Goal: Information Seeking & Learning: Learn about a topic

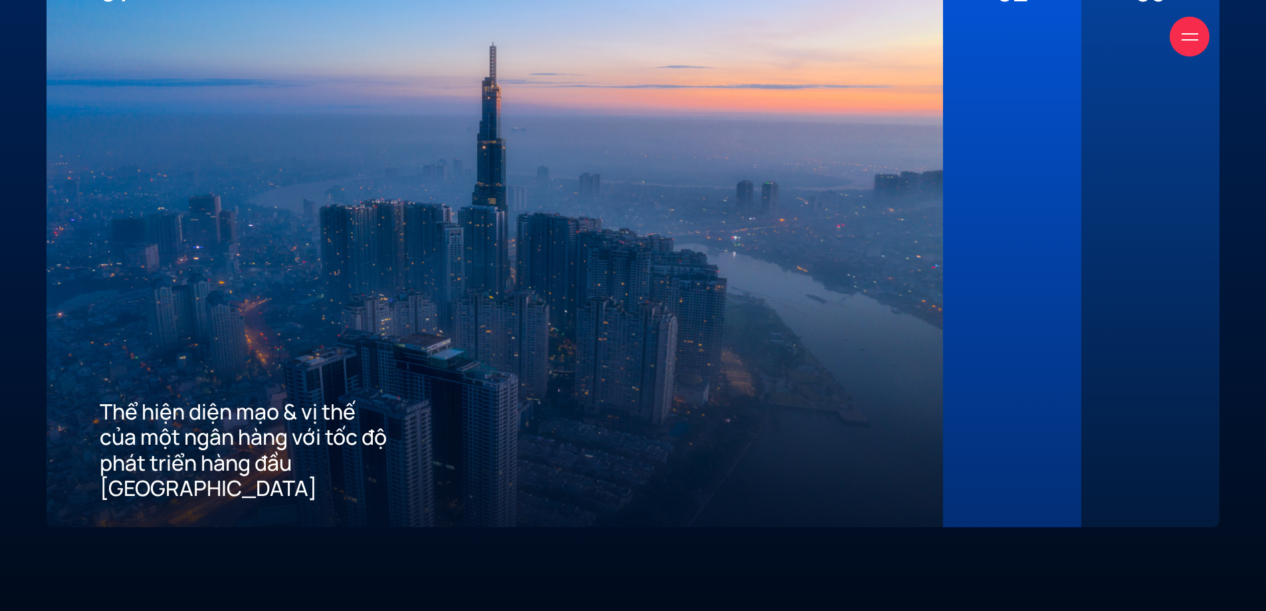
scroll to position [3655, 0]
click at [1027, 140] on div at bounding box center [1012, 253] width 32 height 493
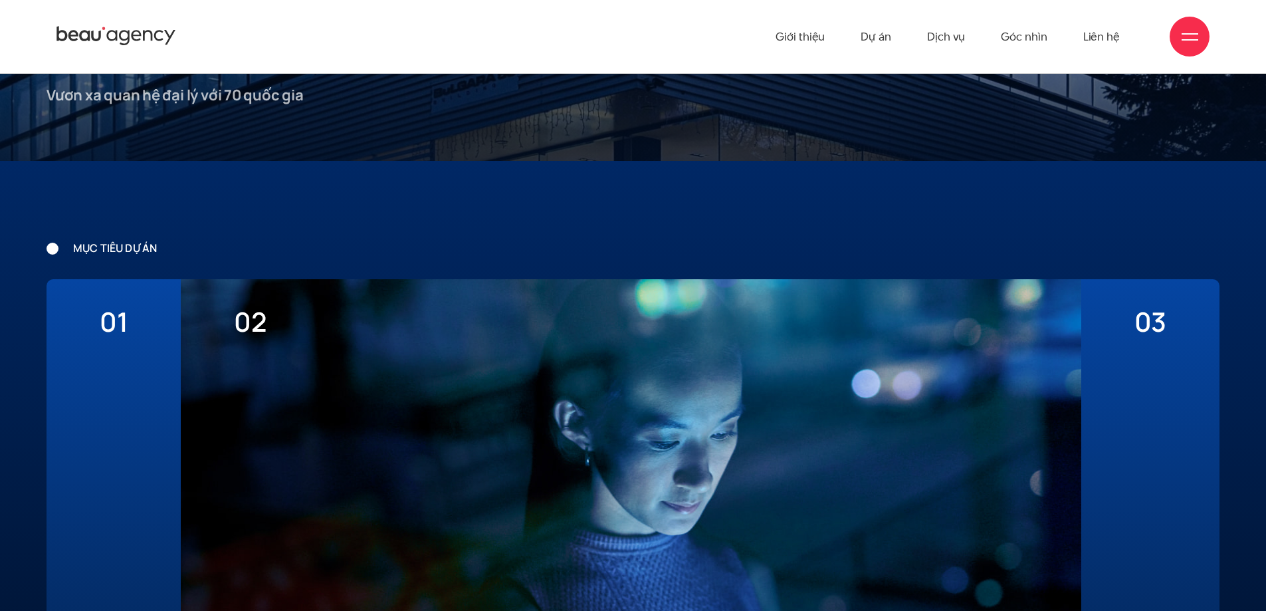
scroll to position [3323, 0]
click at [1180, 424] on div "03 Xây dựng ưu thế cạnh tranh thu hút khách hàng mới về App" at bounding box center [1150, 569] width 138 height 578
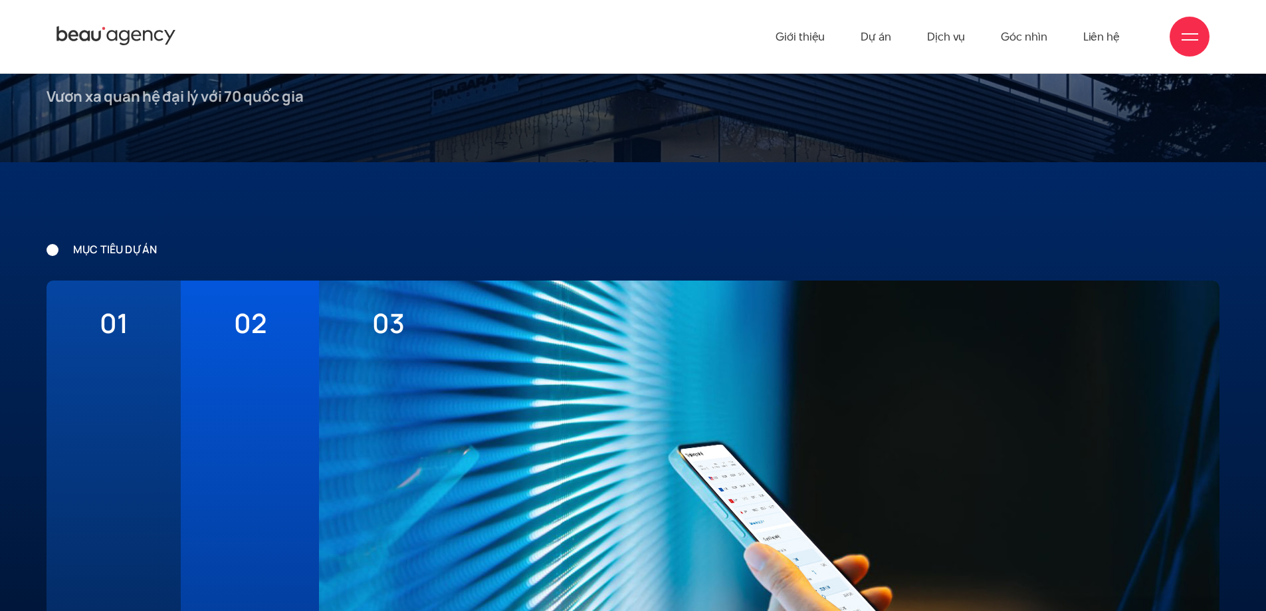
click at [131, 390] on div "01 Thể hiện diện mạo & vị thế của một ngân hàng với tốc độ phát triển hàng đầu …" at bounding box center [114, 569] width 134 height 578
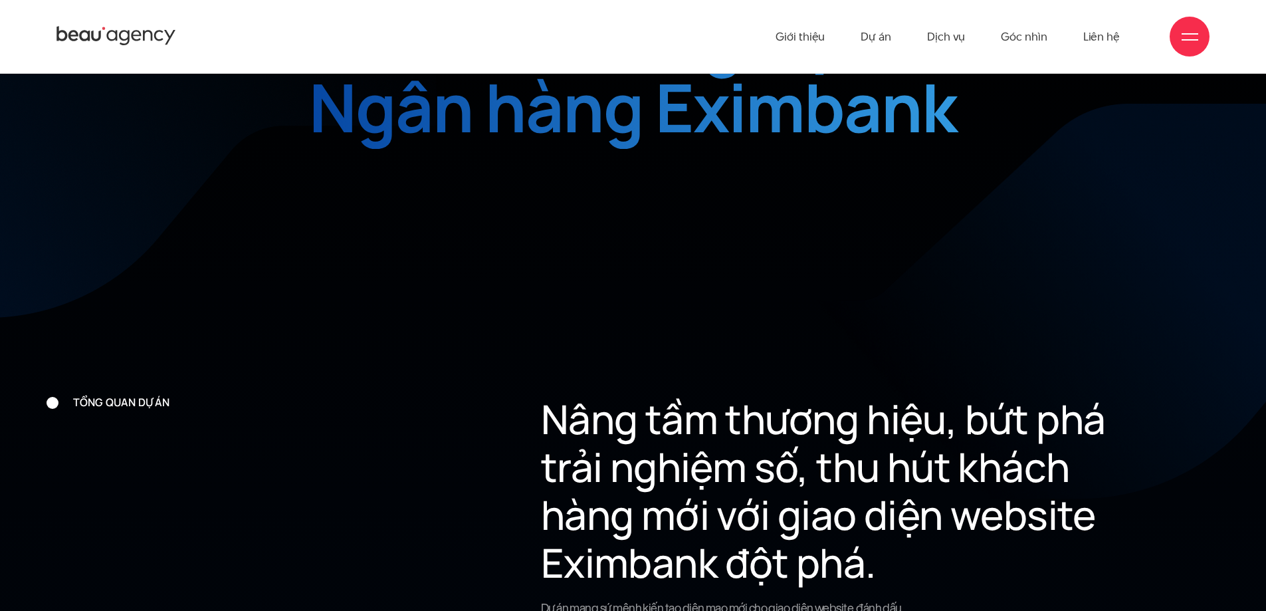
scroll to position [798, 0]
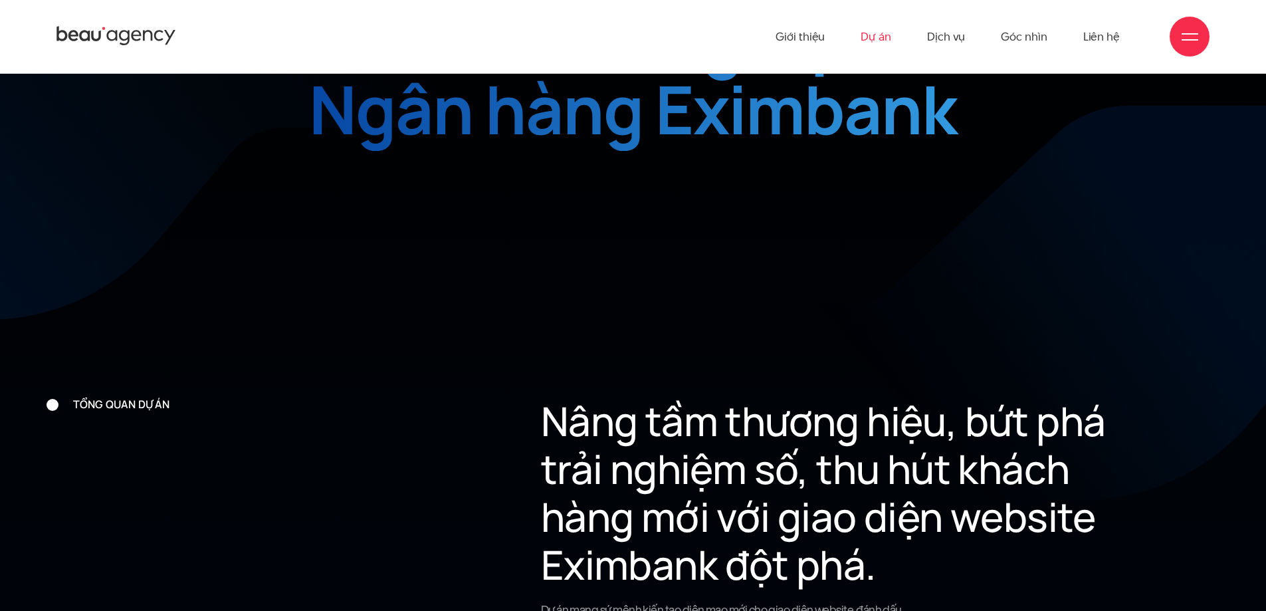
click at [879, 29] on link "Dự án" at bounding box center [876, 36] width 31 height 73
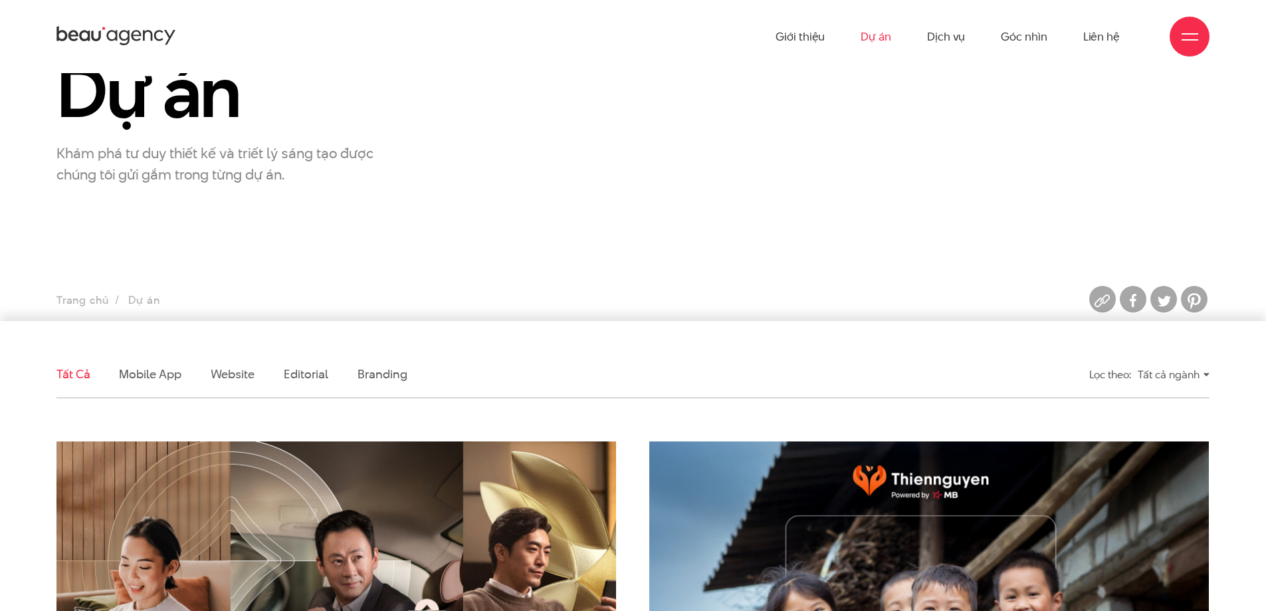
scroll to position [66, 0]
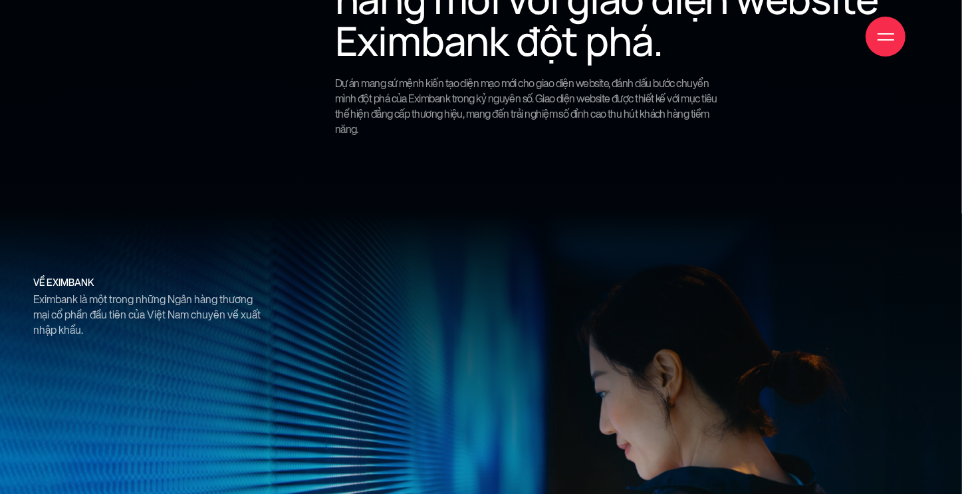
scroll to position [997, 0]
drag, startPoint x: 53, startPoint y: 300, endPoint x: 177, endPoint y: 306, distance: 124.4
click at [177, 306] on p "Eximbank là một trong những Ngân hàng thương mại cổ phần đầu tiên của Việt Nam …" at bounding box center [150, 314] width 234 height 47
click at [213, 300] on p "Eximbank là một trong những Ngân hàng thương mại cổ phần đầu tiên của Việt Nam …" at bounding box center [150, 314] width 234 height 47
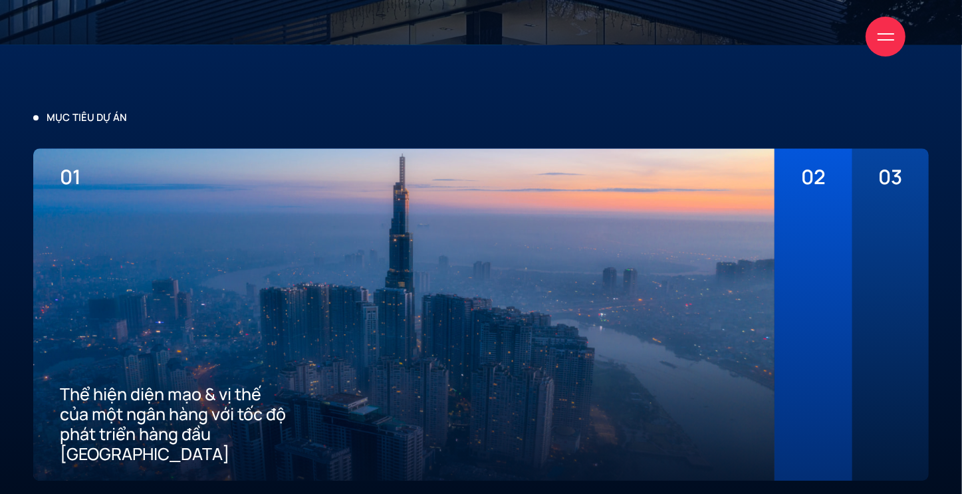
scroll to position [2991, 0]
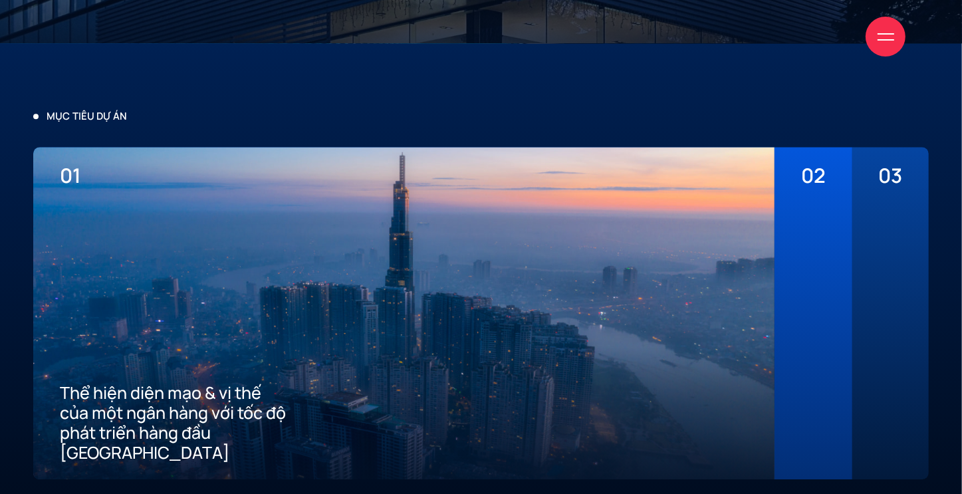
click at [801, 239] on div at bounding box center [813, 324] width 24 height 275
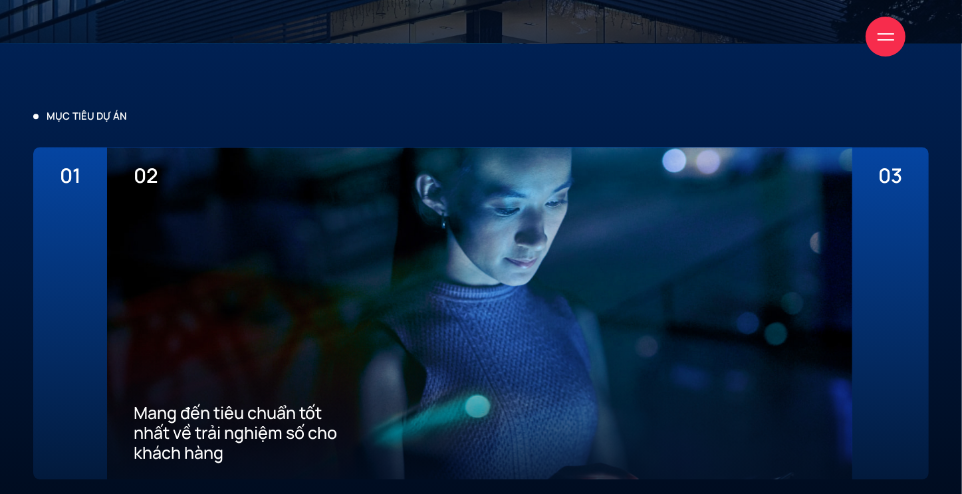
click at [877, 233] on div "03 Xây dựng ưu thế cạnh tranh thu hút khách hàng mới về App" at bounding box center [890, 313] width 76 height 332
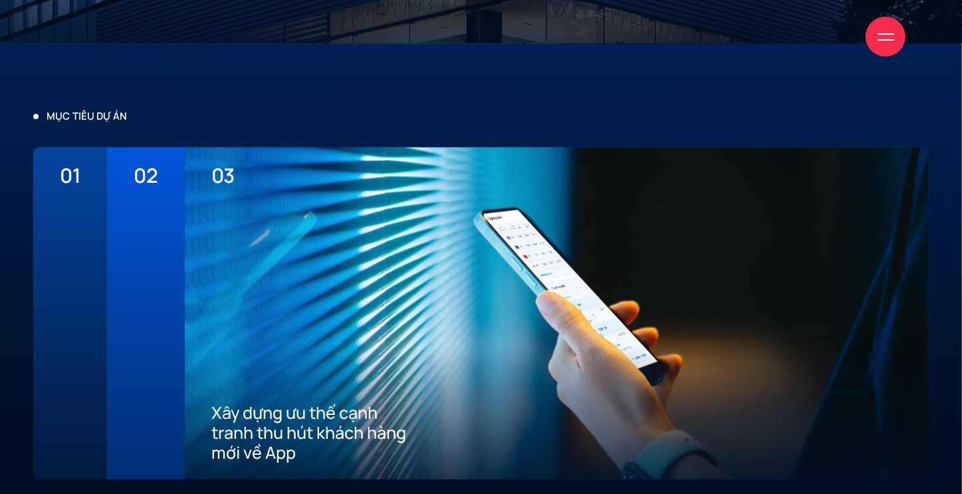
click at [132, 250] on div "02 Mang đến tiêu chuẩn tốt nhất về trải nghiệm số cho khách hàng" at bounding box center [145, 313] width 77 height 332
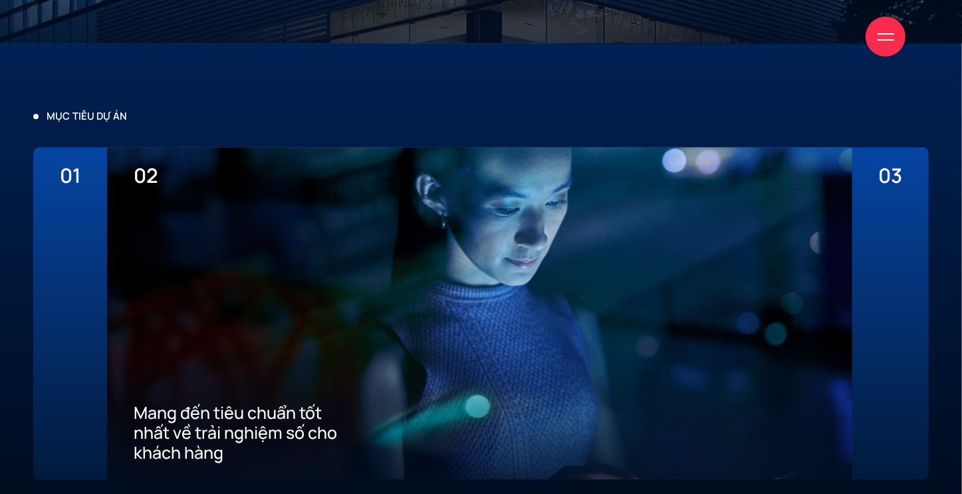
click at [88, 257] on div "01 Thể hiện diện mạo & vị thế của một ngân hàng với tốc độ phát triển hàng đầu …" at bounding box center [70, 313] width 74 height 332
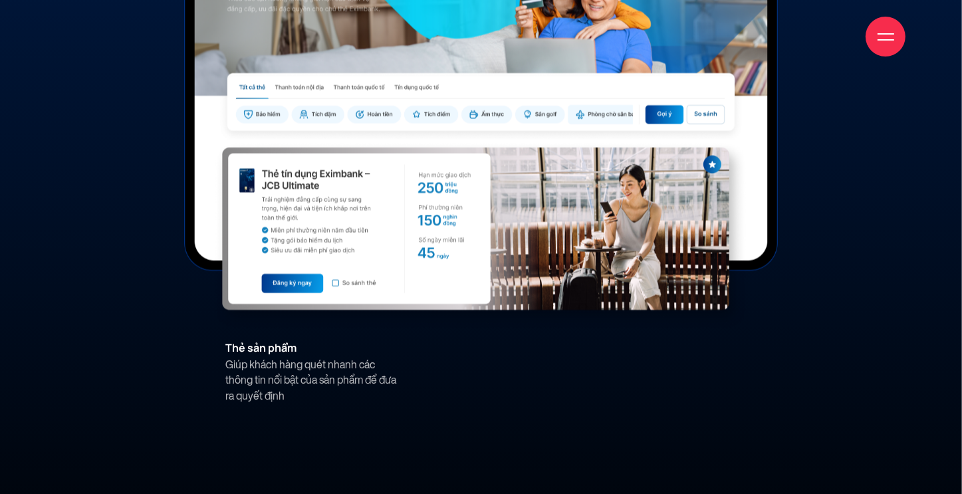
scroll to position [7178, 0]
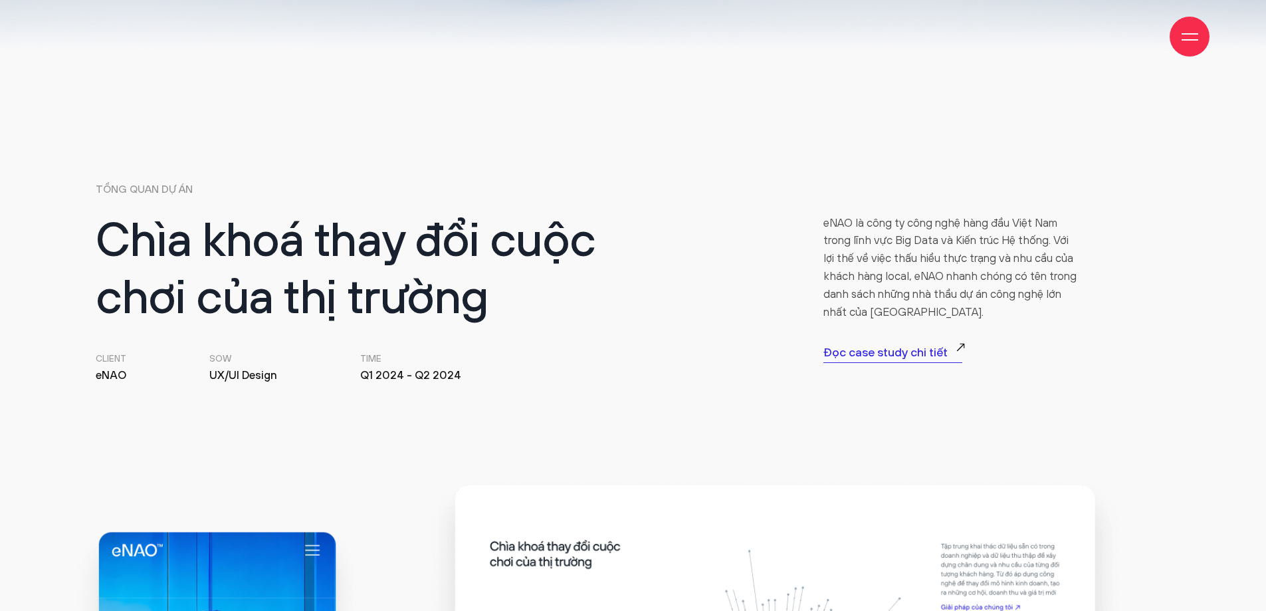
scroll to position [665, 0]
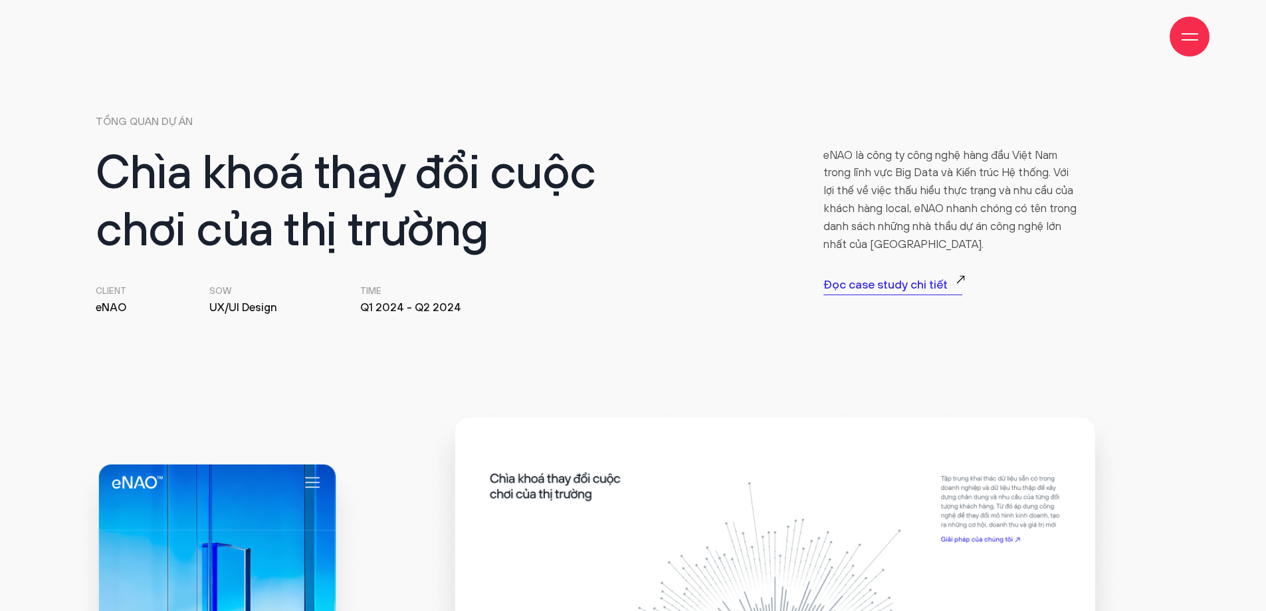
click at [860, 288] on p "Đọc case study chi tiết" at bounding box center [892, 285] width 139 height 19
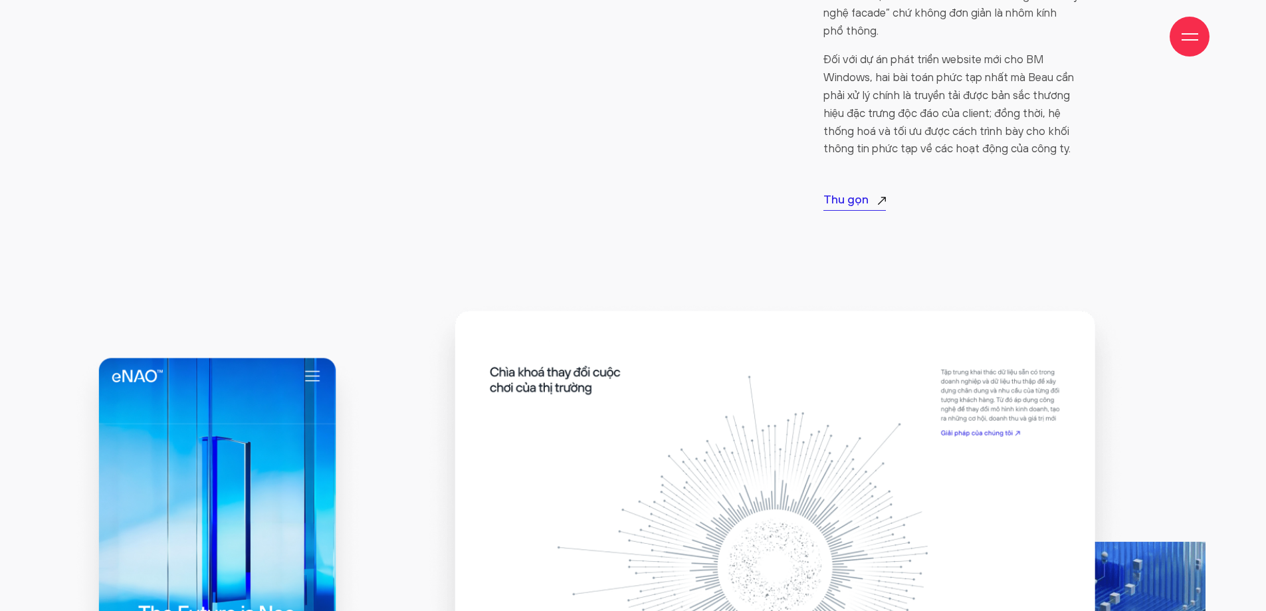
scroll to position [1329, 0]
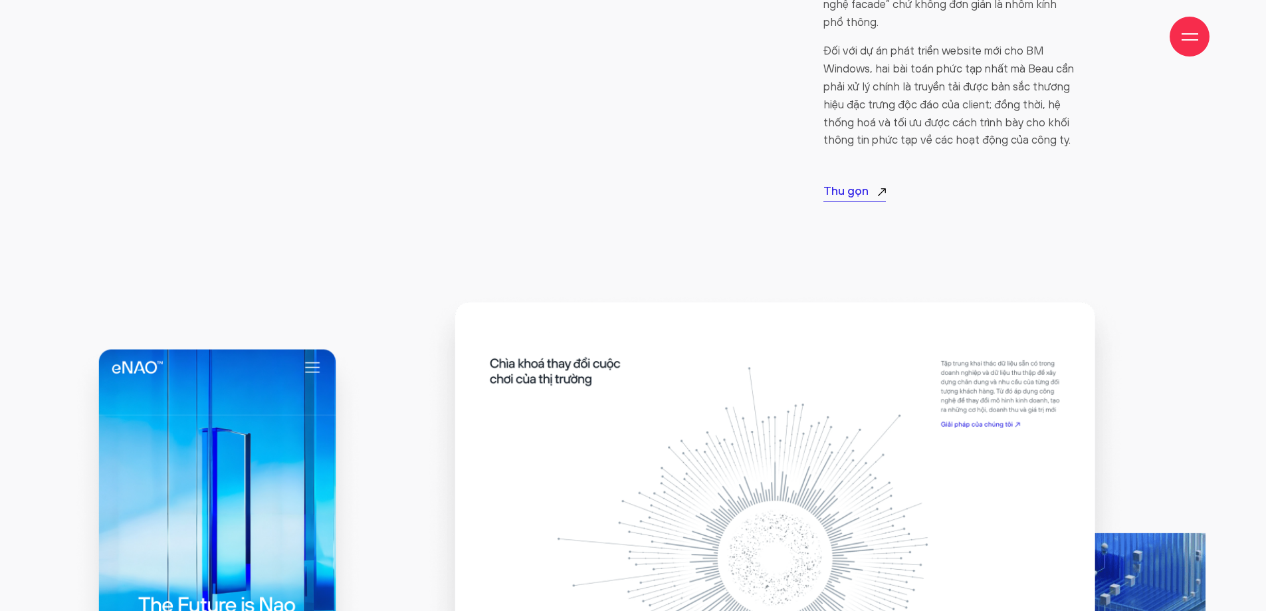
click at [854, 183] on p "Thu gọn" at bounding box center [854, 192] width 62 height 19
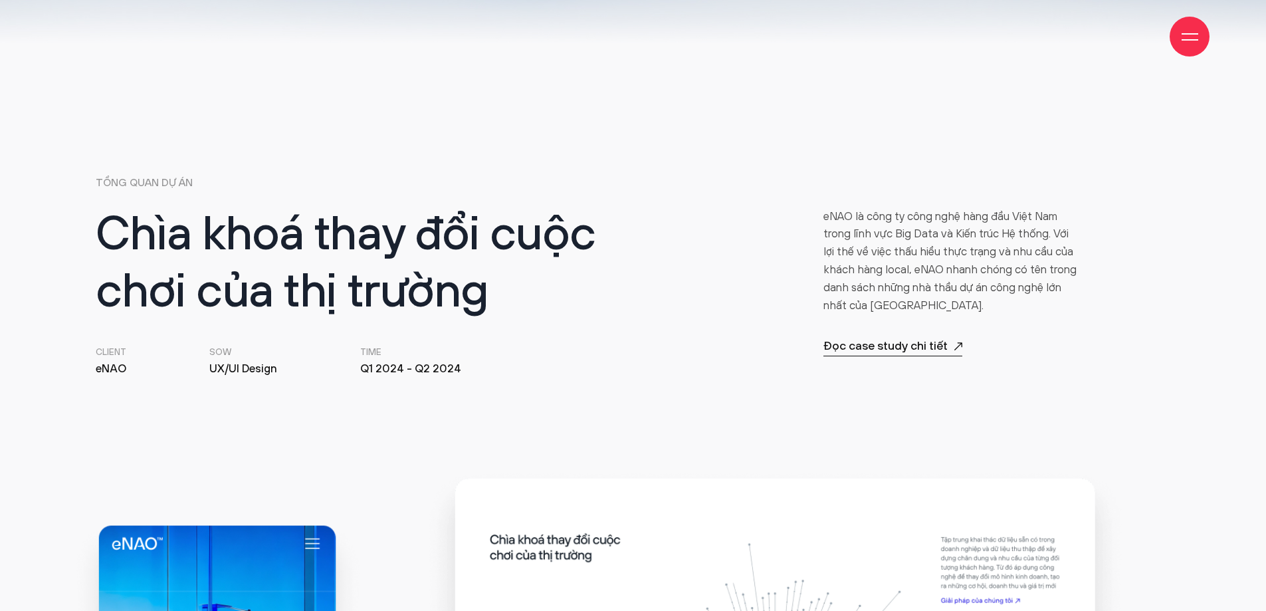
scroll to position [784, 0]
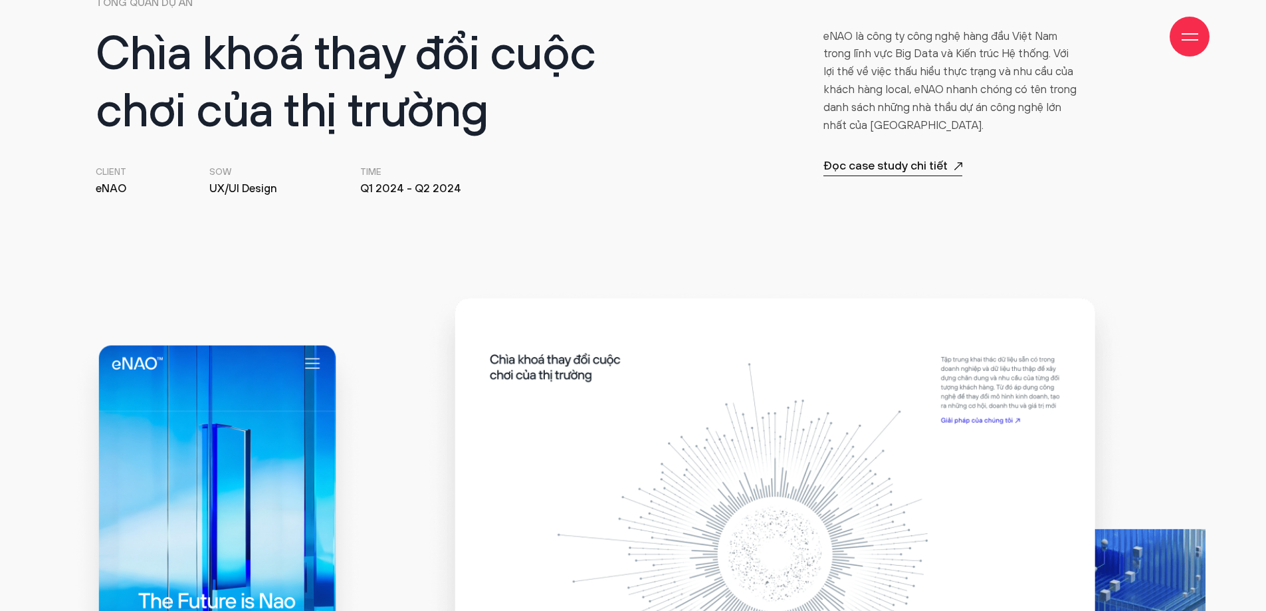
drag, startPoint x: 520, startPoint y: 358, endPoint x: 663, endPoint y: 413, distance: 153.4
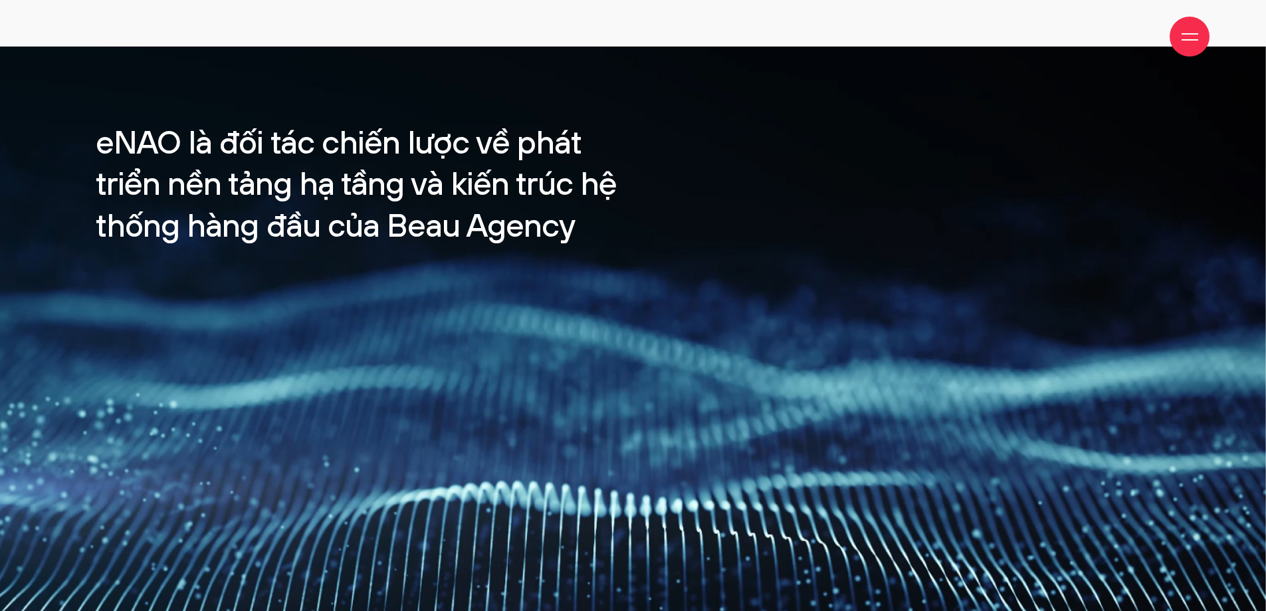
scroll to position [2241, 0]
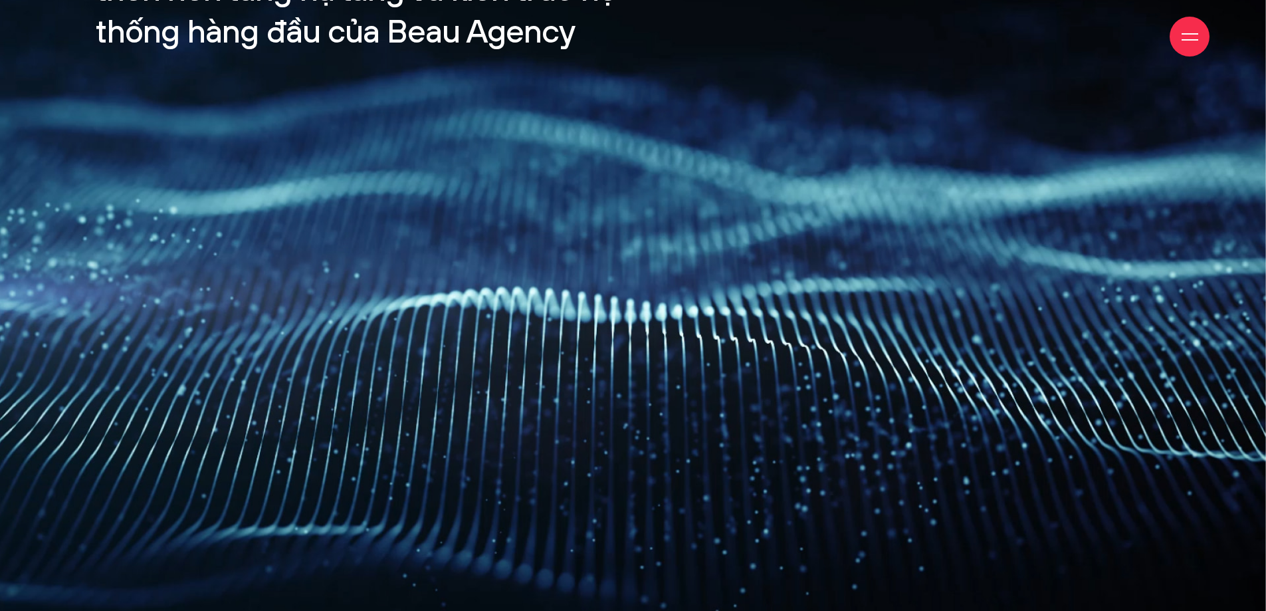
drag, startPoint x: 662, startPoint y: 221, endPoint x: 669, endPoint y: 238, distance: 18.8
click at [684, 194] on video "Your browser does not support the video tag." at bounding box center [633, 241] width 1266 height 778
drag, startPoint x: 669, startPoint y: 238, endPoint x: 662, endPoint y: 185, distance: 53.7
click at [662, 185] on video "Your browser does not support the video tag." at bounding box center [633, 241] width 1266 height 778
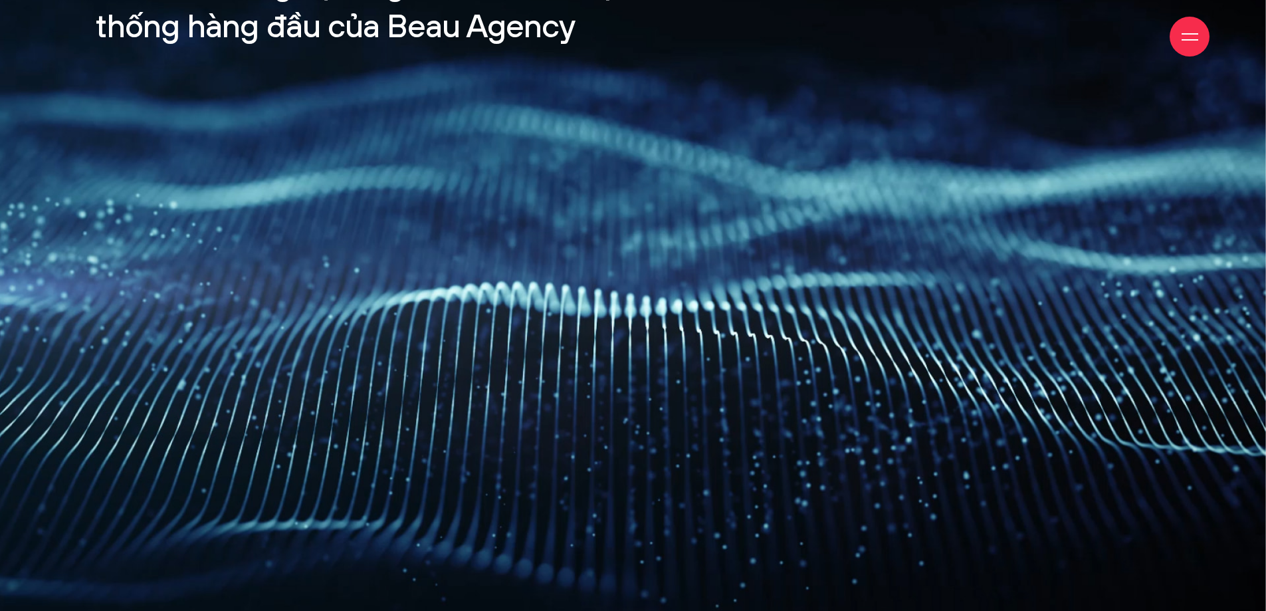
drag, startPoint x: 662, startPoint y: 184, endPoint x: 545, endPoint y: 39, distance: 186.7
click at [515, 45] on div "Giới thiệu Dự án Dịch vụ Góc nhìn Liên hệ" at bounding box center [632, 36] width 1153 height 73
drag, startPoint x: 568, startPoint y: 34, endPoint x: 525, endPoint y: 37, distance: 43.3
click at [341, 22] on div "Giới thiệu Dự án Dịch vụ Góc nhìn Liên hệ" at bounding box center [632, 36] width 1153 height 73
click at [818, 212] on video "Your browser does not support the video tag." at bounding box center [633, 236] width 1266 height 778
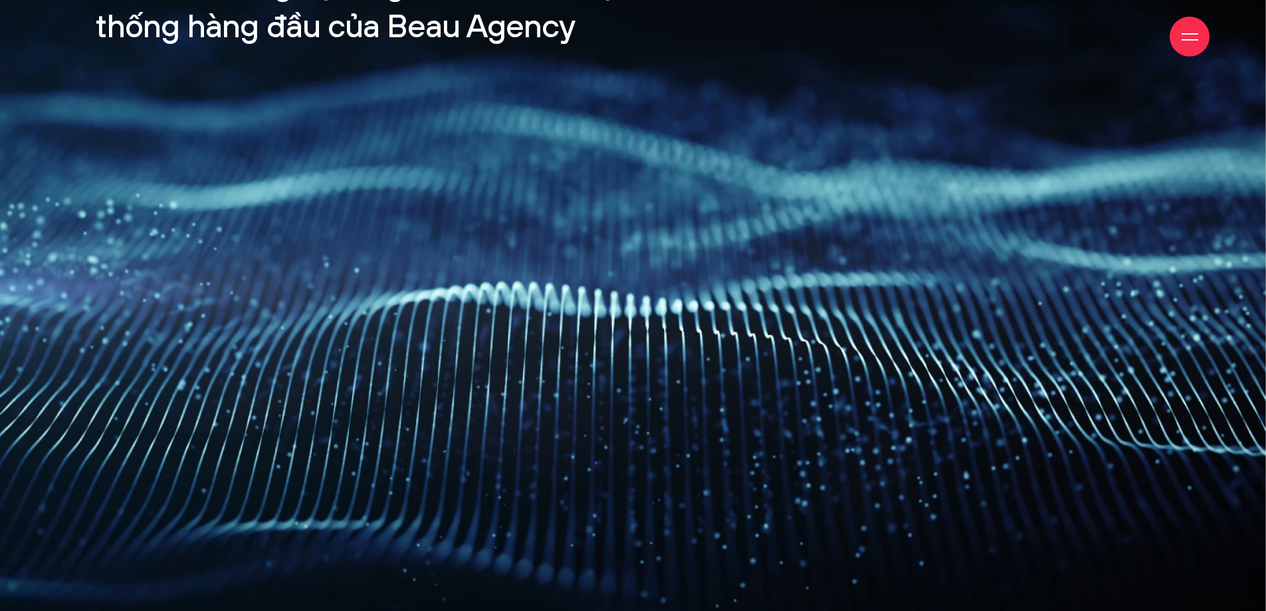
drag, startPoint x: 808, startPoint y: 229, endPoint x: 804, endPoint y: 204, distance: 24.8
click at [808, 229] on video "Your browser does not support the video tag." at bounding box center [633, 236] width 1266 height 778
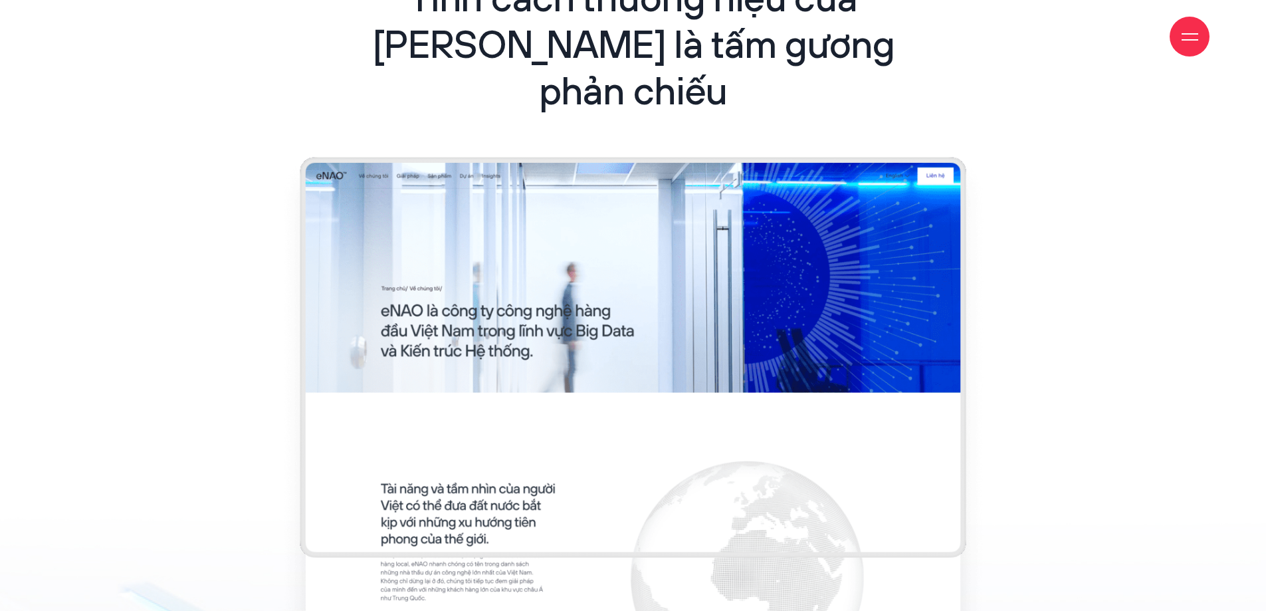
scroll to position [3326, 0]
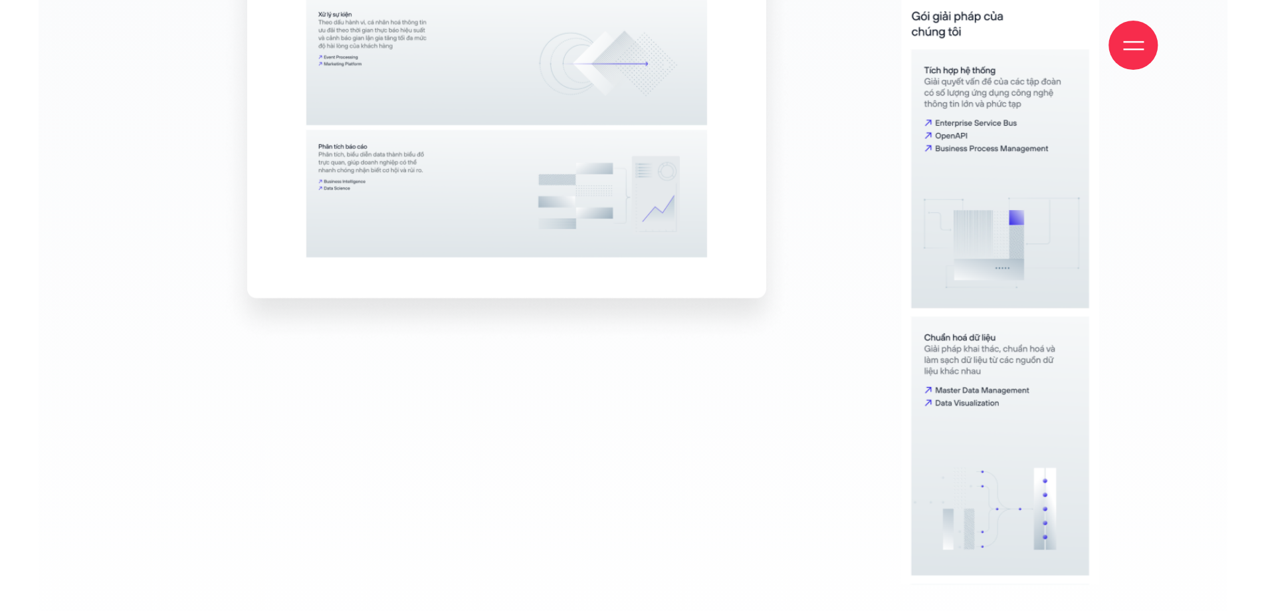
scroll to position [9207, 0]
